Goal: Task Accomplishment & Management: Use online tool/utility

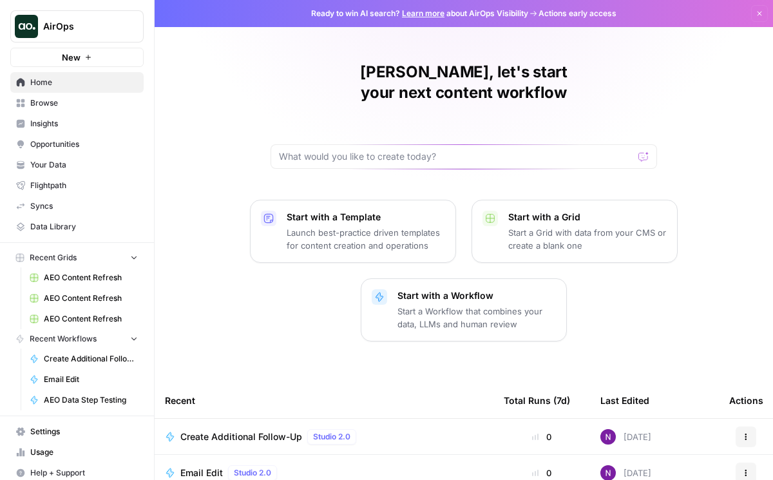
click at [271, 430] on span "Create Additional Follow-Up" at bounding box center [241, 436] width 122 height 13
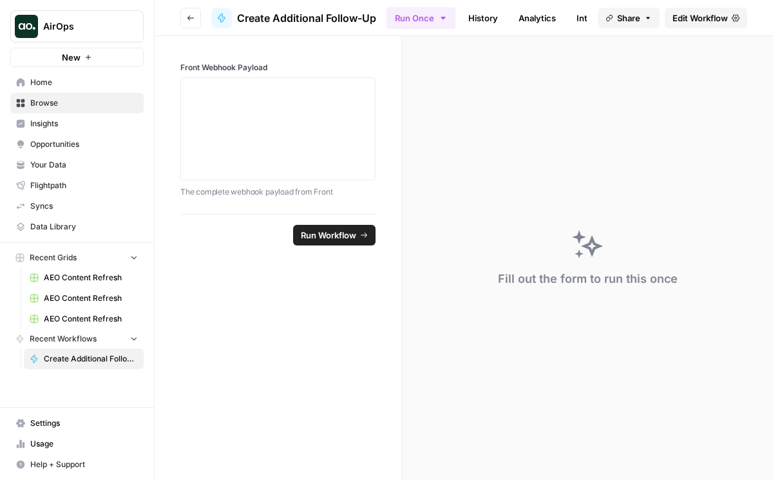
click at [724, 14] on span "Edit Workflow" at bounding box center [699, 18] width 55 height 13
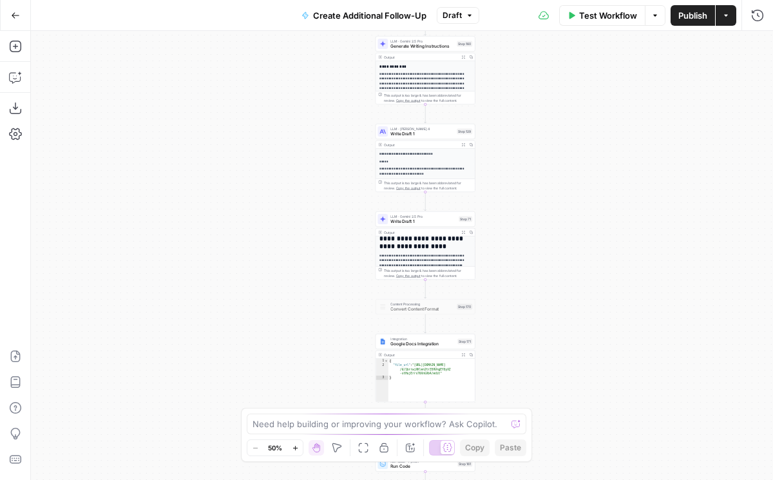
scroll to position [207, 0]
click at [436, 223] on span "Write Draft 1" at bounding box center [423, 221] width 66 height 6
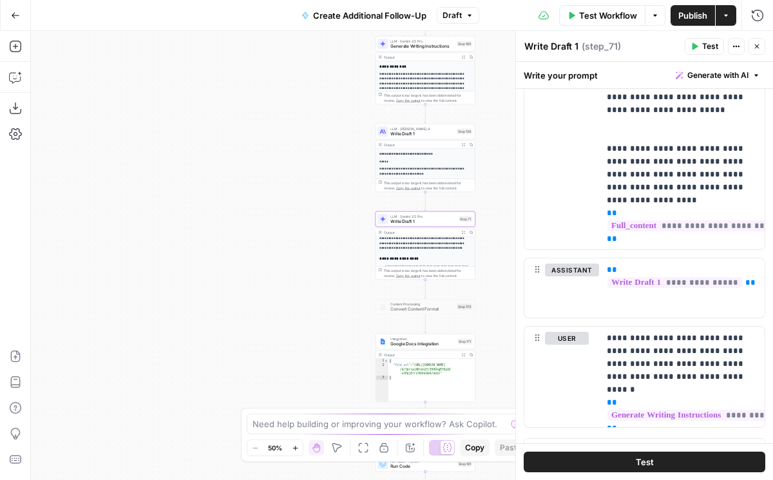
scroll to position [998, 0]
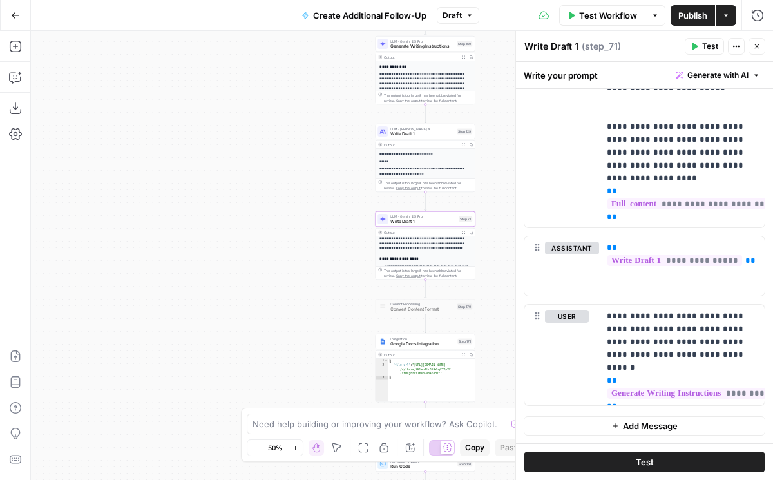
click at [754, 48] on icon "button" at bounding box center [757, 46] width 8 height 8
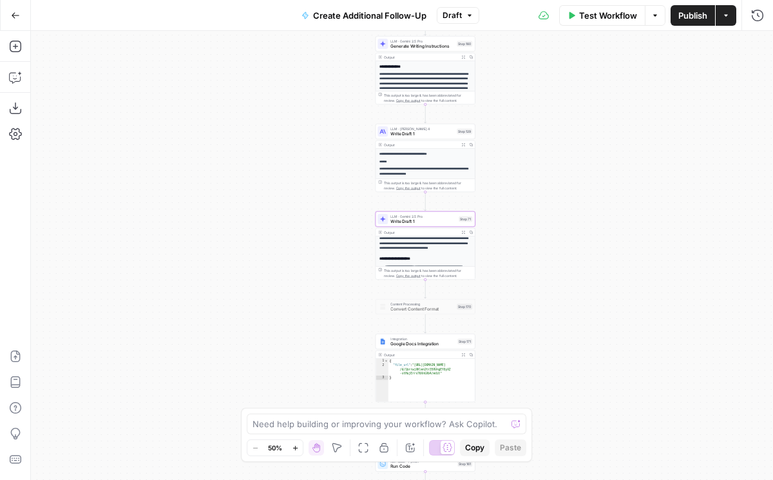
click at [700, 22] on button "Publish" at bounding box center [692, 15] width 44 height 21
